Goal: Navigation & Orientation: Find specific page/section

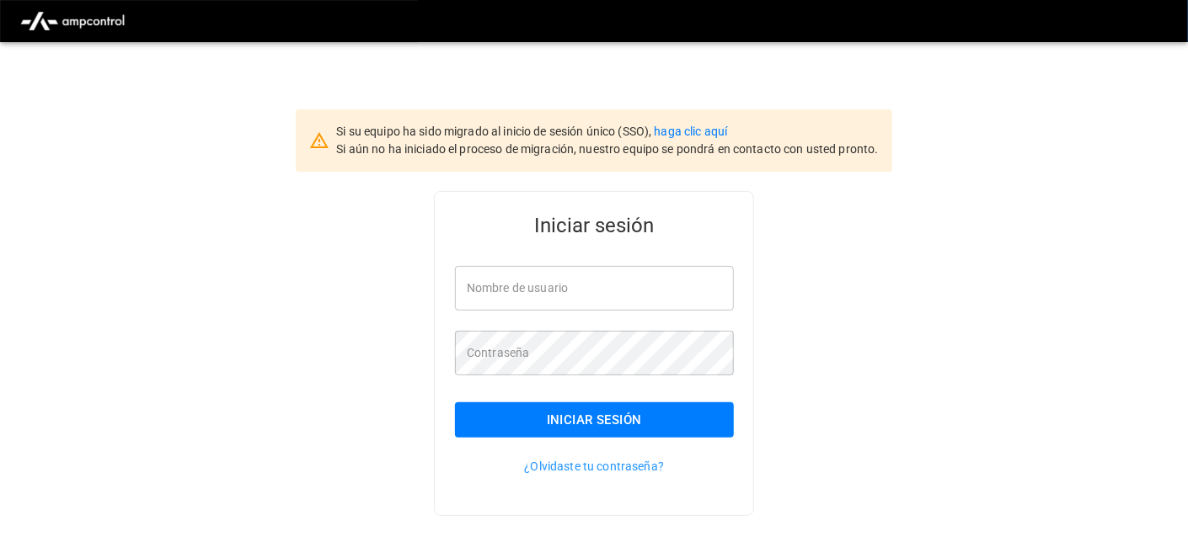
type input "**********"
click at [530, 410] on button "Iniciar sesión" at bounding box center [594, 420] width 279 height 35
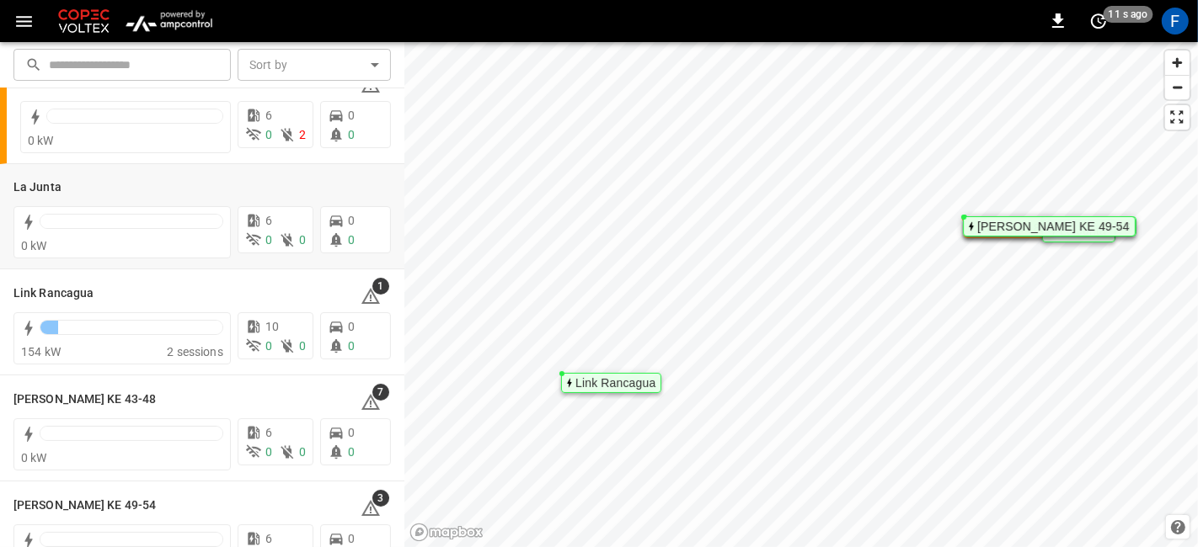
scroll to position [96, 0]
